Goal: Task Accomplishment & Management: Complete application form

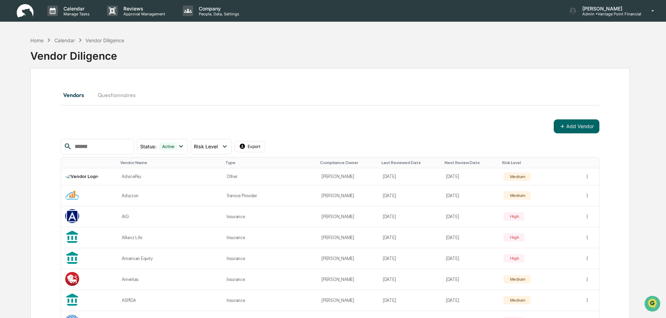
click at [285, 102] on div "Vendors Questionnaires" at bounding box center [330, 94] width 539 height 17
drag, startPoint x: 309, startPoint y: 130, endPoint x: 504, endPoint y: 156, distance: 195.9
click at [309, 130] on div "Add Vendor" at bounding box center [330, 126] width 539 height 14
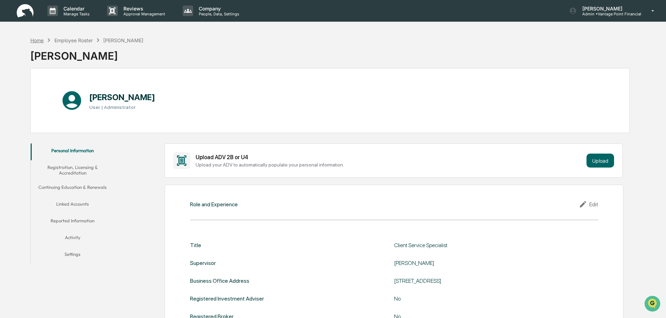
click at [33, 41] on div "Home" at bounding box center [36, 40] width 13 height 6
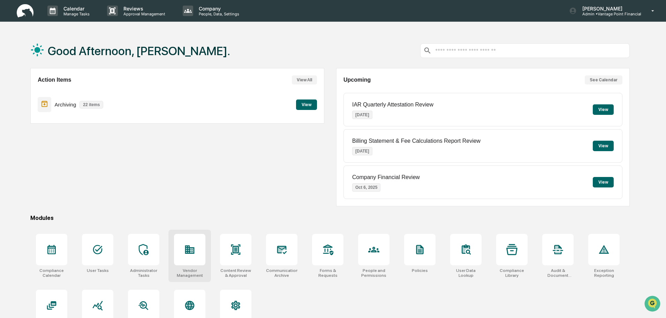
click at [184, 248] on icon at bounding box center [189, 249] width 11 height 11
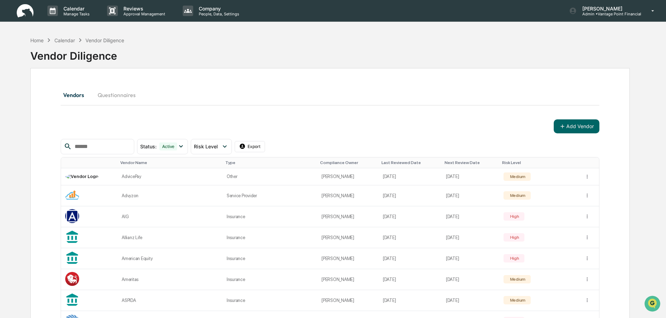
click at [271, 98] on div "Vendors Questionnaires" at bounding box center [330, 94] width 539 height 17
click at [566, 124] on icon at bounding box center [562, 126] width 6 height 6
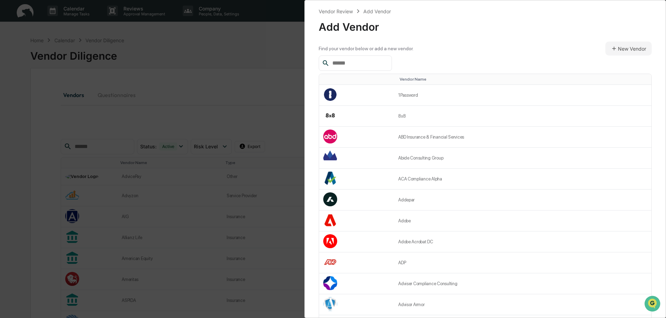
click at [453, 56] on div at bounding box center [485, 62] width 333 height 15
drag, startPoint x: 451, startPoint y: 57, endPoint x: 430, endPoint y: 34, distance: 31.6
click at [429, 31] on div "Add Vendor" at bounding box center [485, 24] width 333 height 18
click at [634, 46] on button "New Vendor" at bounding box center [628, 48] width 46 height 14
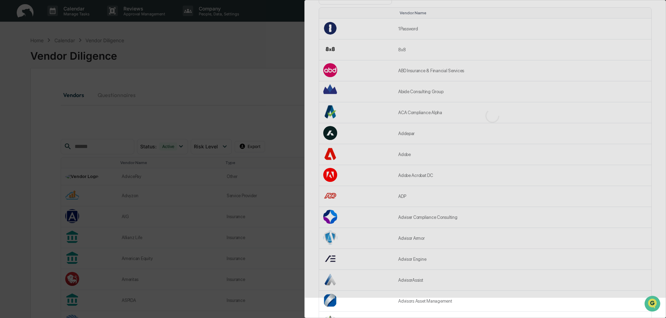
scroll to position [139, 0]
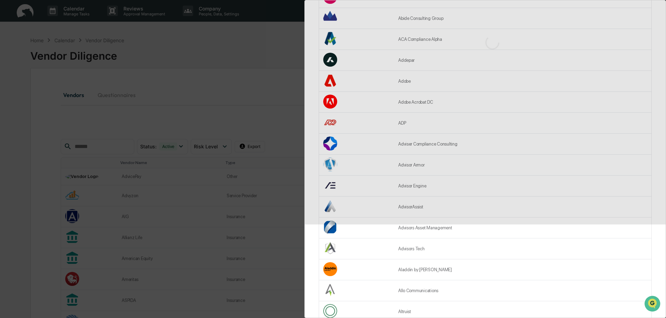
click at [151, 99] on div "Vendor Review Add Vendor Add Vendor Find your vendor below or add a new vendor.…" at bounding box center [333, 159] width 666 height 318
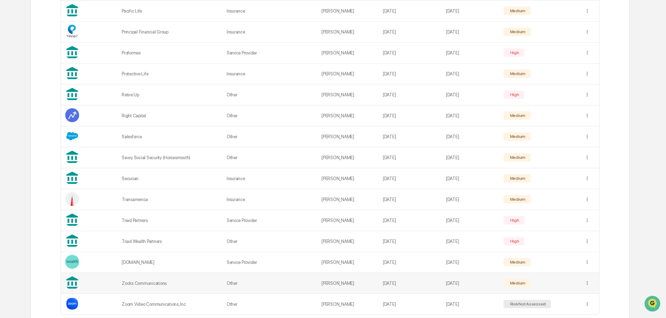
scroll to position [893, 0]
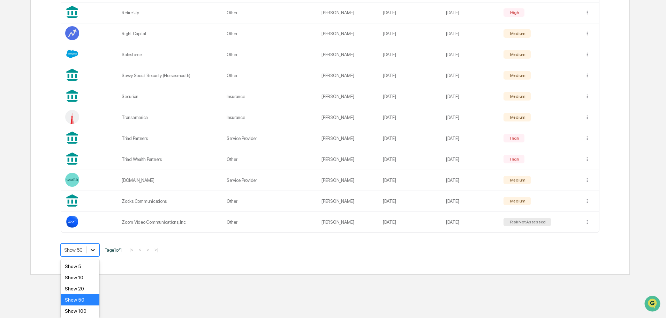
click at [76, 309] on div "Show 100" at bounding box center [80, 310] width 39 height 11
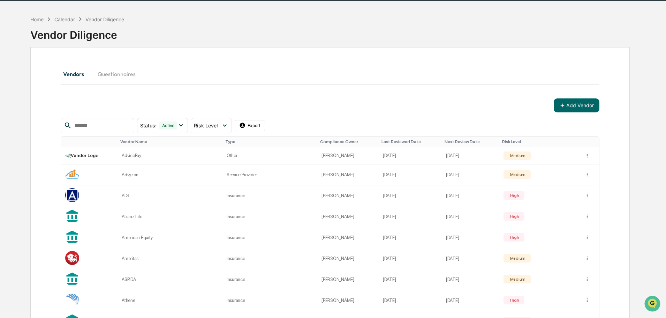
scroll to position [0, 0]
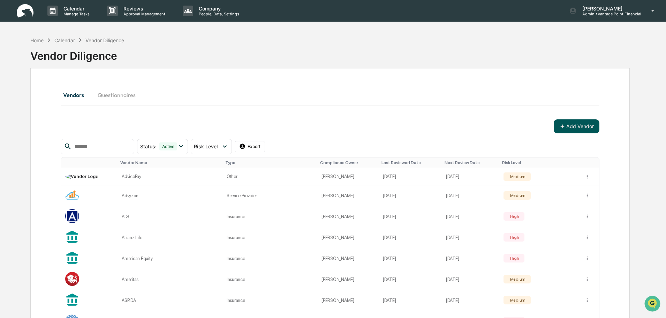
click at [581, 127] on button "Add Vendor" at bounding box center [577, 126] width 46 height 14
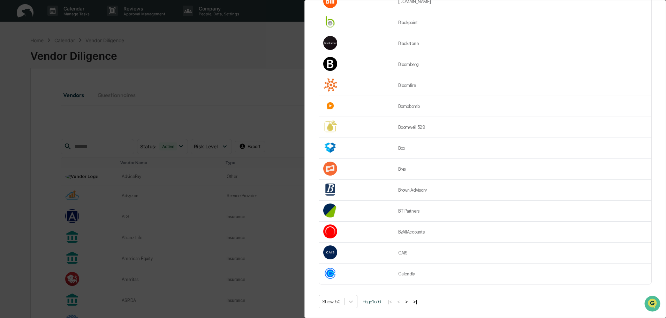
scroll to position [851, 0]
click at [410, 297] on button ">" at bounding box center [406, 300] width 7 height 6
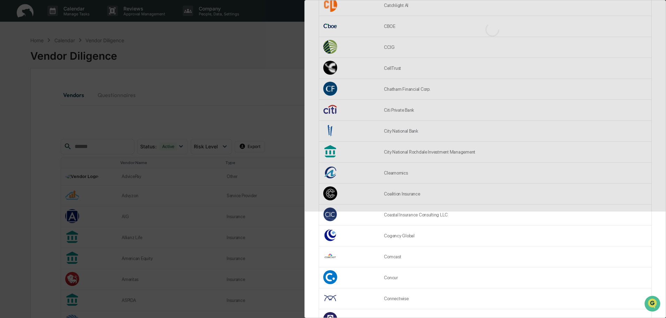
scroll to position [209, 0]
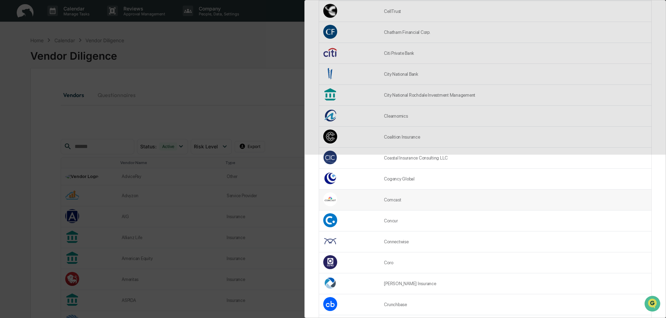
click at [403, 199] on td "Comcast" at bounding box center [516, 199] width 272 height 21
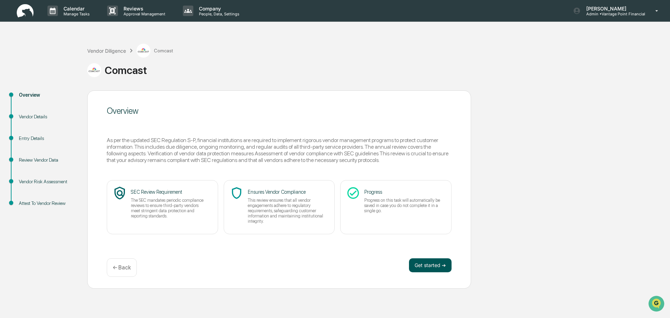
click at [424, 262] on button "Get started ➔" at bounding box center [430, 265] width 43 height 14
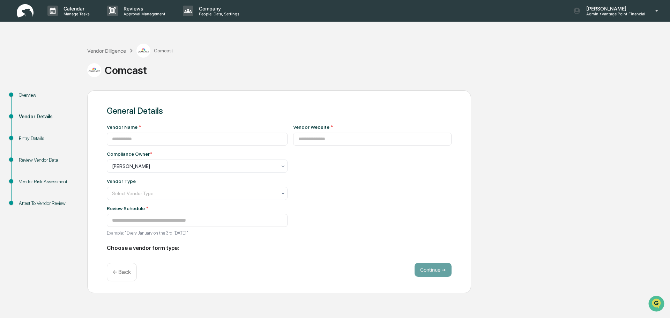
type input "*******"
type input "**********"
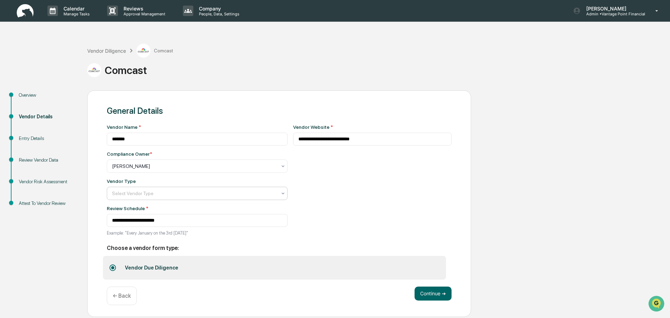
click at [174, 198] on div "Select Vendor Type" at bounding box center [194, 193] width 172 height 10
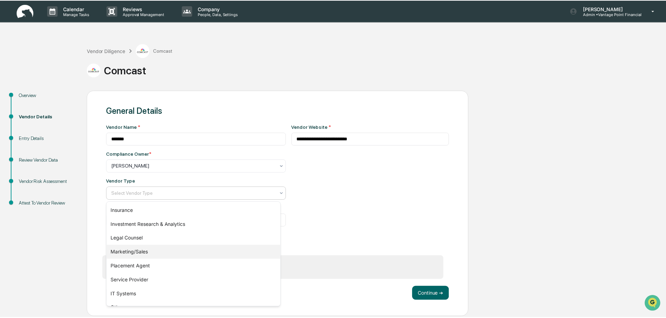
scroll to position [80, 0]
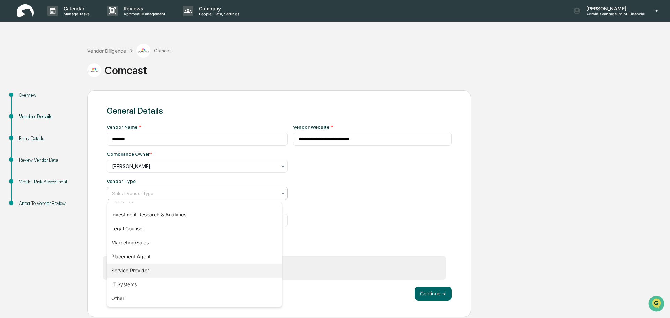
click at [146, 273] on div "Service Provider" at bounding box center [194, 270] width 175 height 14
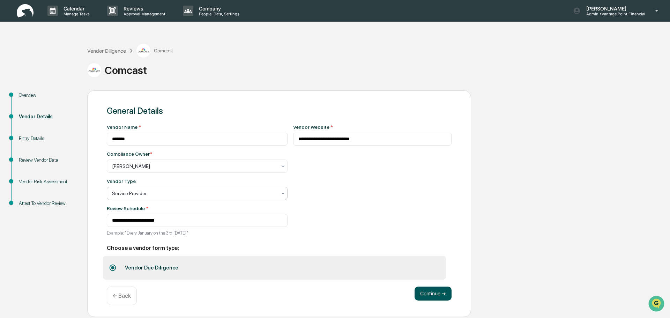
click at [441, 294] on button "Continue ➔" at bounding box center [432, 293] width 37 height 14
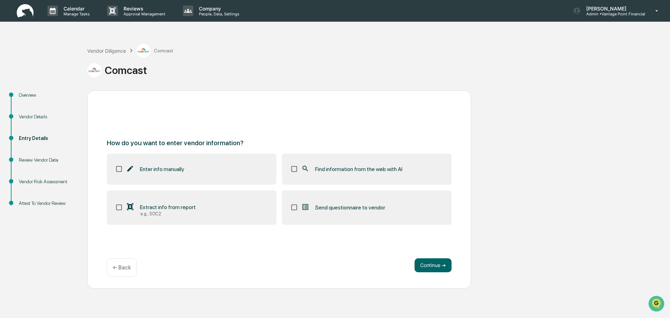
click at [182, 170] on span "Enter info manually" at bounding box center [162, 169] width 44 height 7
click at [421, 253] on div "How do you want to enter vendor information? Enter info manually Find informati…" at bounding box center [279, 189] width 384 height 198
click at [432, 267] on button "Continue ➔" at bounding box center [432, 265] width 37 height 14
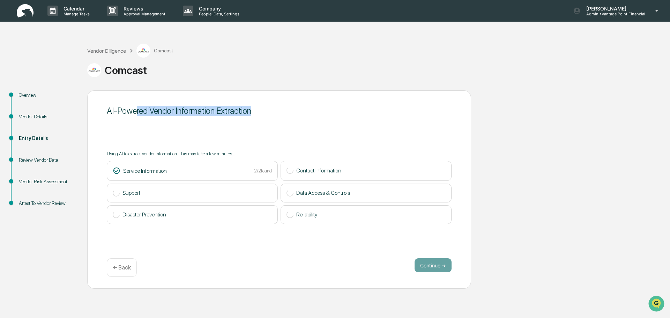
drag, startPoint x: 180, startPoint y: 111, endPoint x: 254, endPoint y: 112, distance: 73.6
click at [251, 112] on div "AI-Powered Vendor Information Extraction" at bounding box center [279, 111] width 345 height 10
click at [257, 113] on div "AI-Powered Vendor Information Extraction" at bounding box center [279, 111] width 345 height 10
click at [215, 115] on div "AI-Powered Vendor Information Extraction" at bounding box center [279, 111] width 345 height 10
drag, startPoint x: 203, startPoint y: 112, endPoint x: 255, endPoint y: 110, distance: 52.3
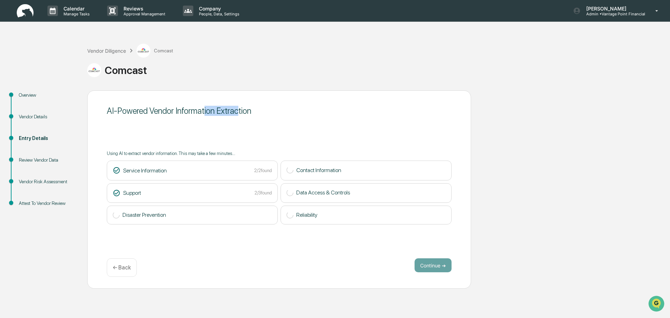
click at [246, 110] on div "AI-Powered Vendor Information Extraction" at bounding box center [279, 111] width 345 height 10
click at [281, 113] on div "AI-Powered Vendor Information Extraction" at bounding box center [279, 111] width 345 height 10
click at [421, 270] on button "Continue ➔" at bounding box center [432, 265] width 37 height 14
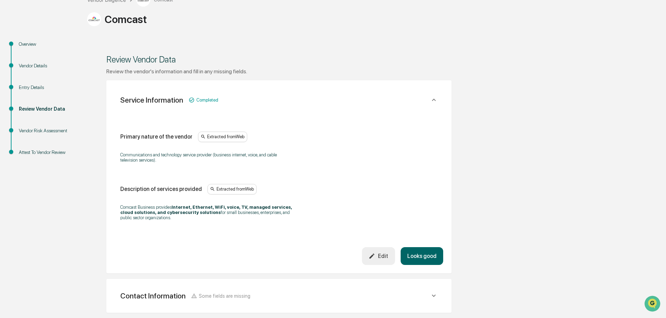
scroll to position [70, 0]
